Goal: Find specific page/section: Find specific page/section

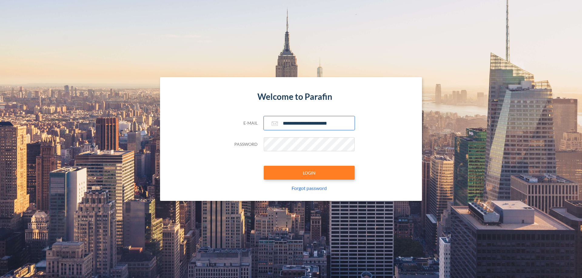
type input "**********"
click at [309, 173] on button "LOGIN" at bounding box center [309, 173] width 91 height 14
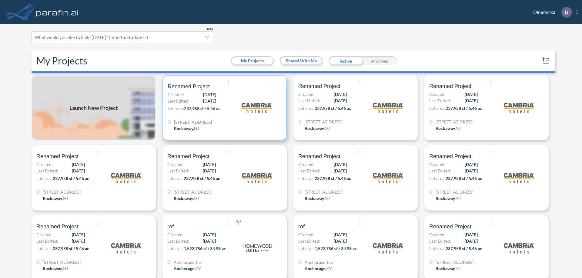
scroll to position [2, 0]
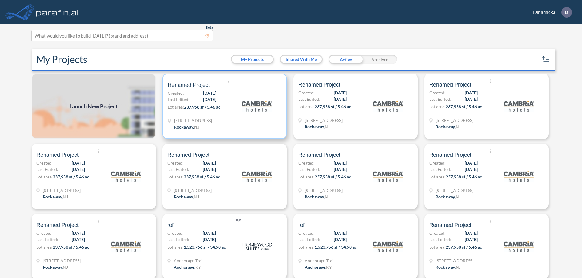
click at [223, 106] on p "Lot area: 237,958 sf / 5.46 ac" at bounding box center [200, 108] width 64 height 9
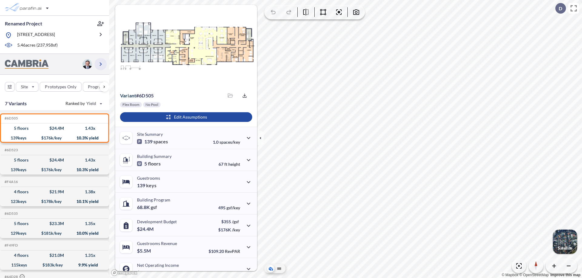
click at [101, 64] on icon "button" at bounding box center [100, 64] width 7 height 7
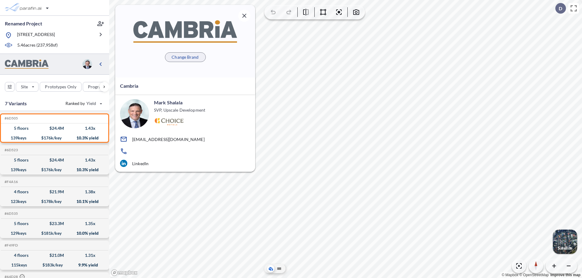
click at [185, 57] on p "Change Brand" at bounding box center [184, 57] width 27 height 6
